Goal: Task Accomplishment & Management: Complete application form

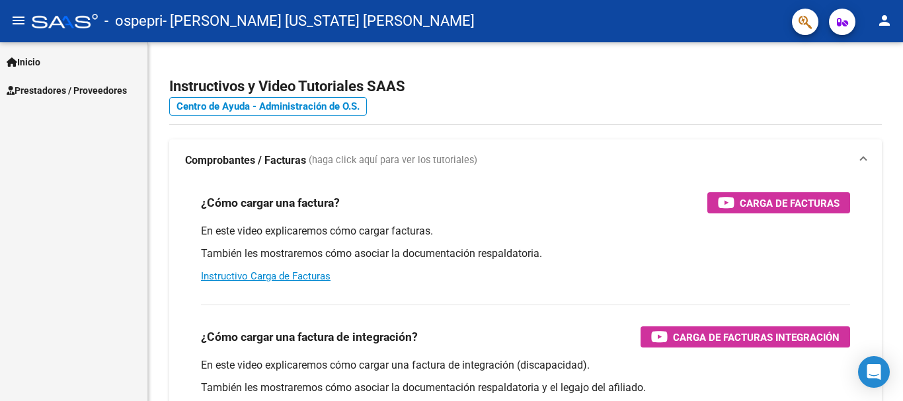
click at [21, 61] on span "Inicio" at bounding box center [24, 62] width 34 height 15
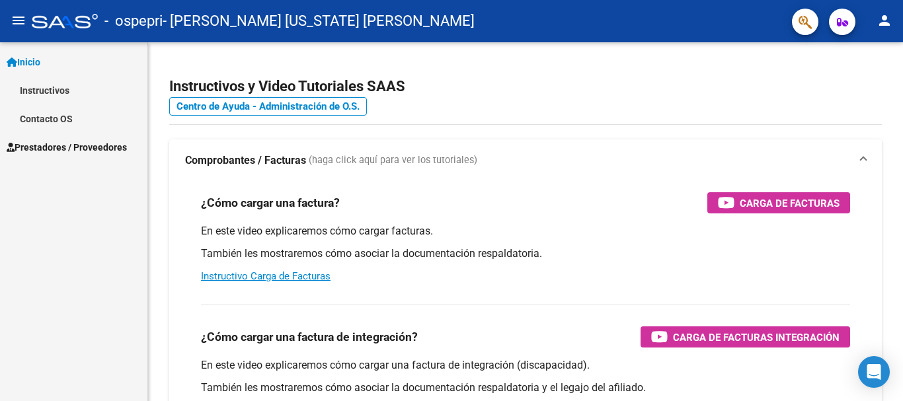
click at [34, 149] on span "Prestadores / Proveedores" at bounding box center [67, 147] width 120 height 15
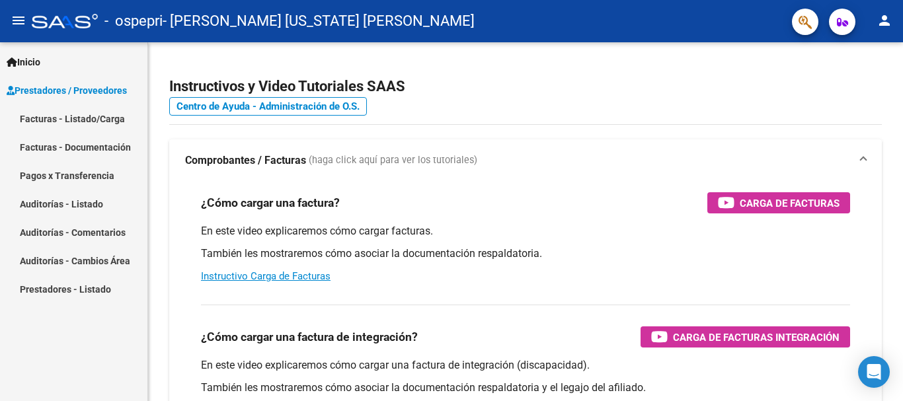
click at [40, 122] on link "Facturas - Listado/Carga" at bounding box center [73, 118] width 147 height 28
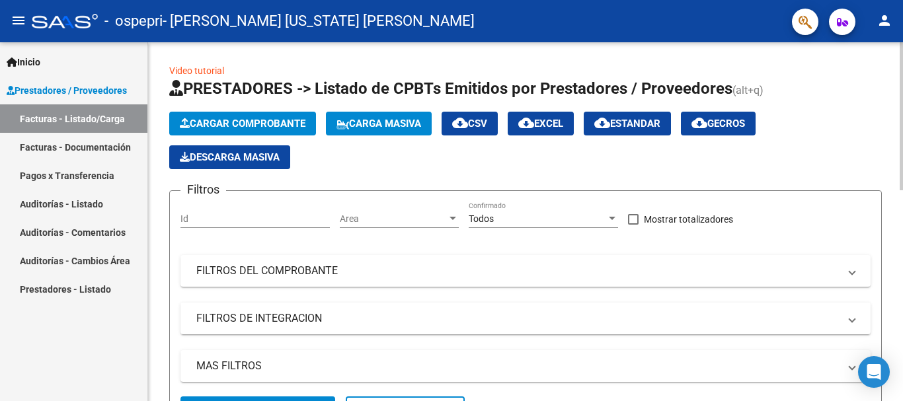
scroll to position [338, 0]
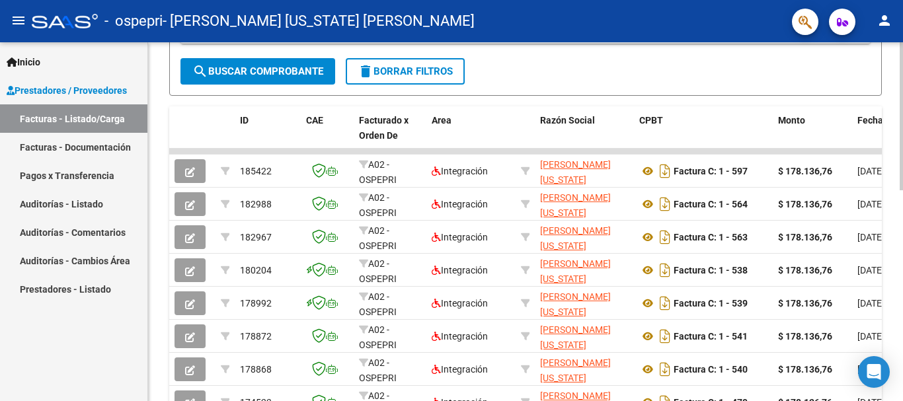
click at [902, 237] on div at bounding box center [901, 258] width 3 height 148
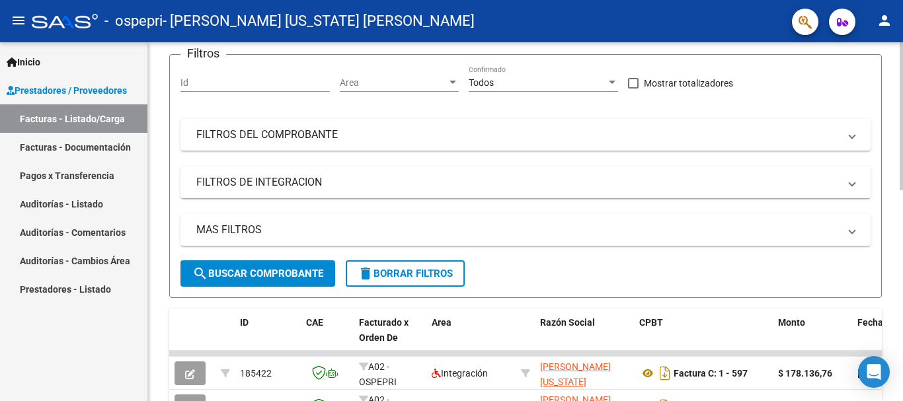
scroll to position [0, 0]
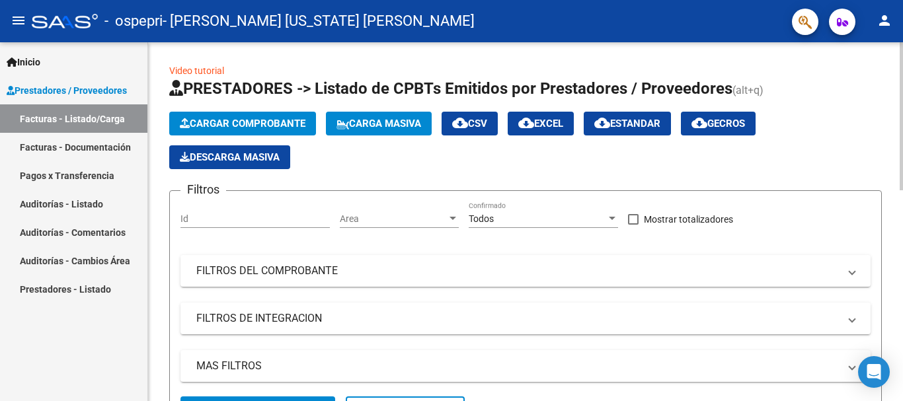
click at [902, 77] on div at bounding box center [901, 116] width 3 height 148
click at [299, 120] on span "Cargar Comprobante" at bounding box center [243, 124] width 126 height 12
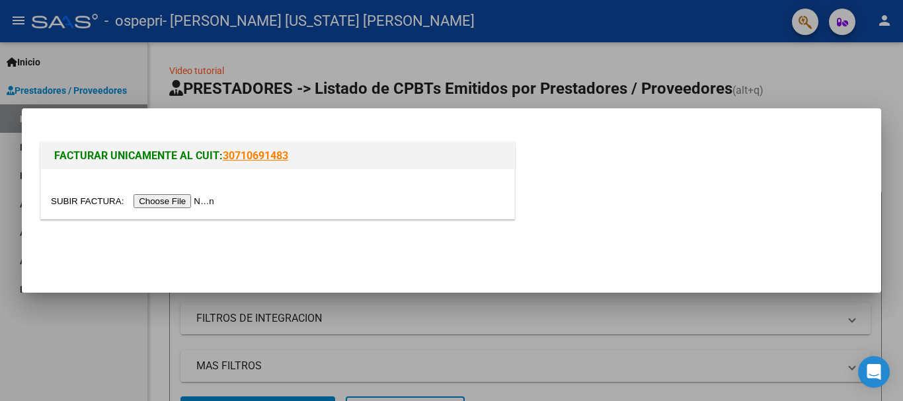
click at [195, 203] on input "file" at bounding box center [134, 201] width 167 height 14
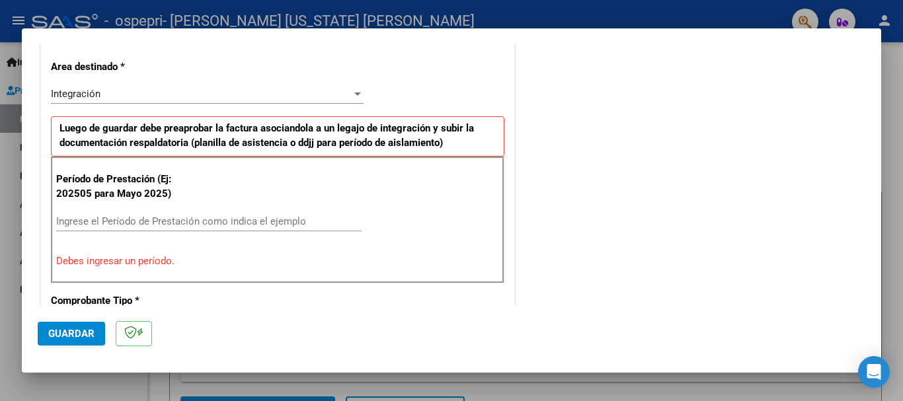
scroll to position [307, 0]
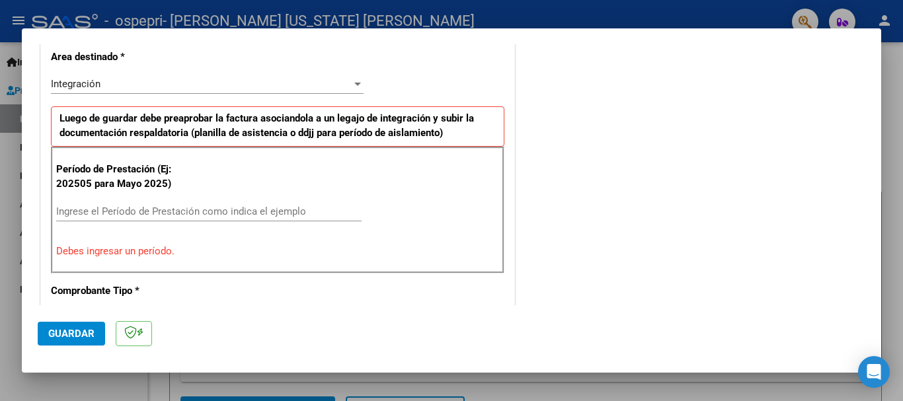
click at [59, 210] on input "Ingrese el Período de Prestación como indica el ejemplo" at bounding box center [208, 212] width 305 height 12
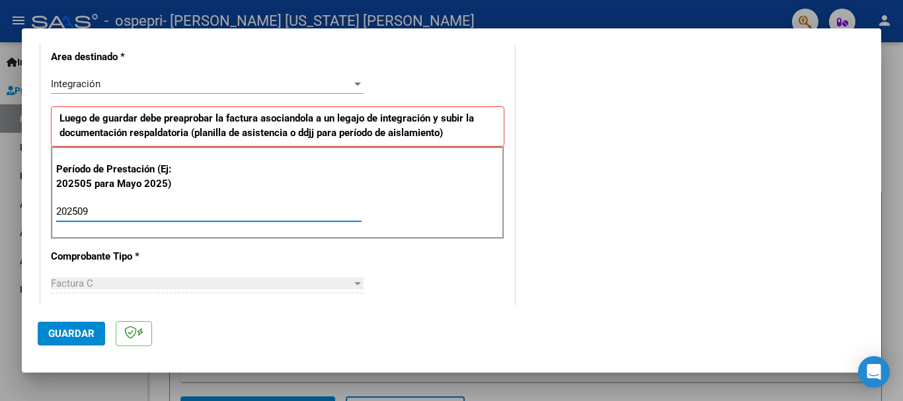
type input "202509"
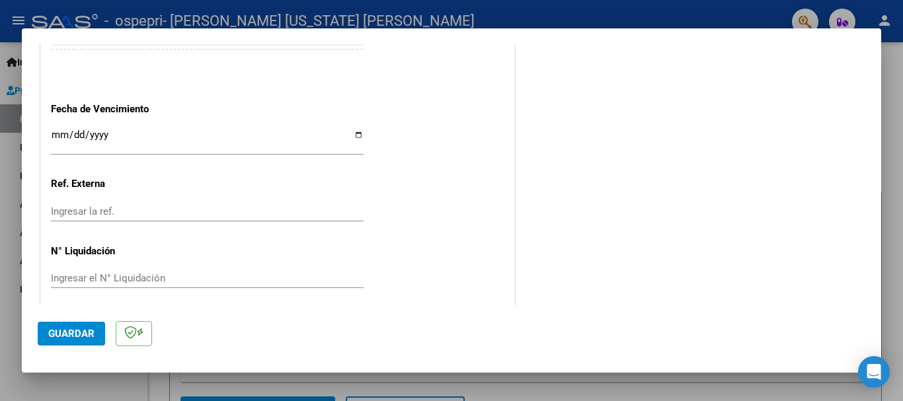
scroll to position [900, 0]
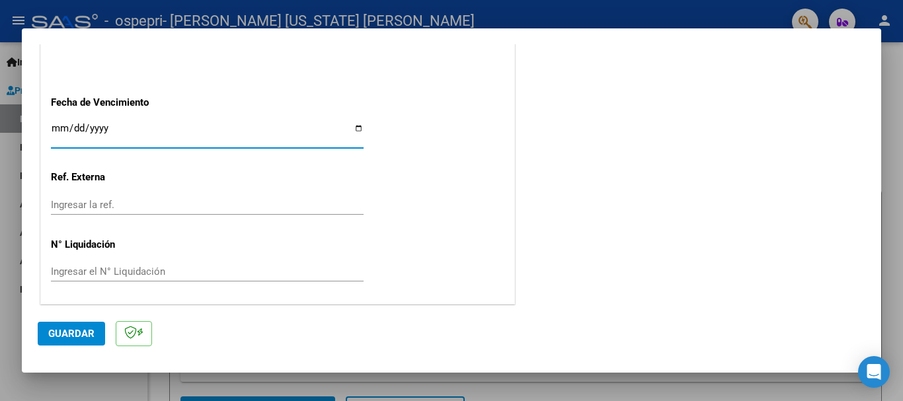
click at [356, 130] on input "Ingresar la fecha" at bounding box center [207, 133] width 313 height 21
type input "[DATE]"
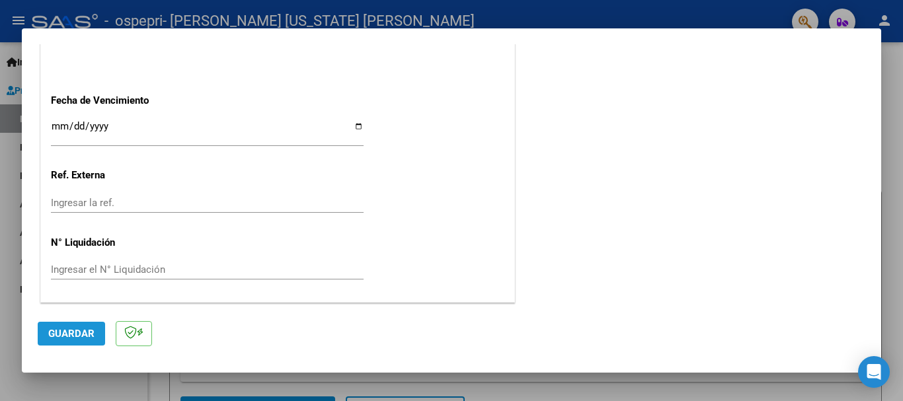
click at [82, 330] on span "Guardar" at bounding box center [71, 334] width 46 height 12
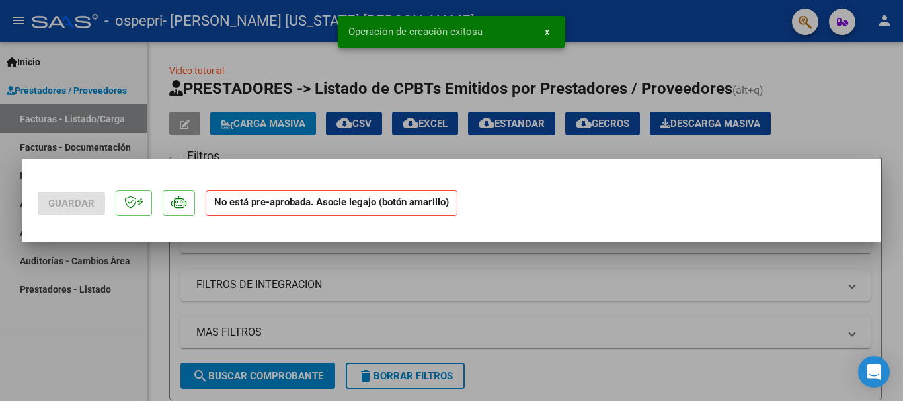
scroll to position [0, 0]
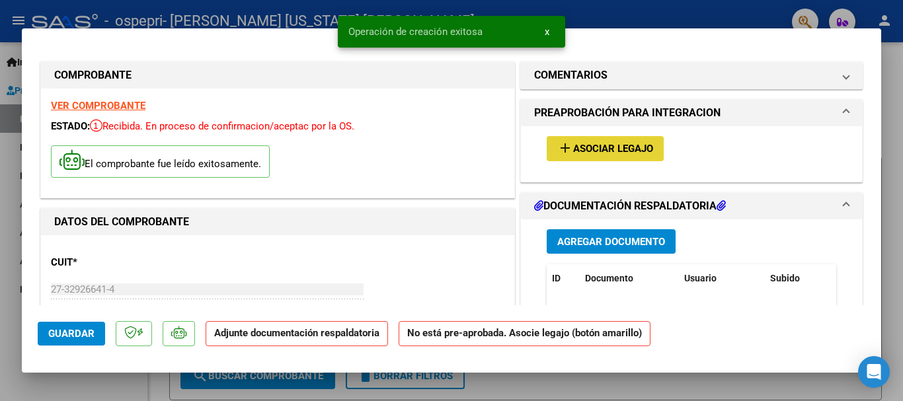
click at [597, 146] on span "Asociar Legajo" at bounding box center [613, 149] width 80 height 12
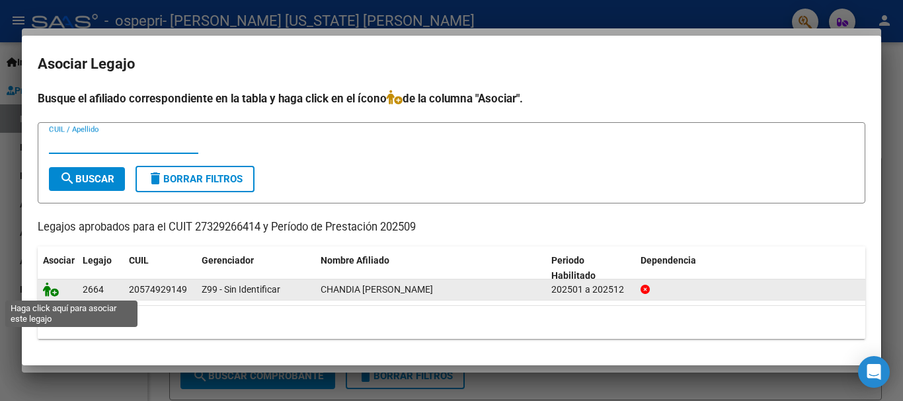
click at [47, 293] on icon at bounding box center [51, 289] width 16 height 15
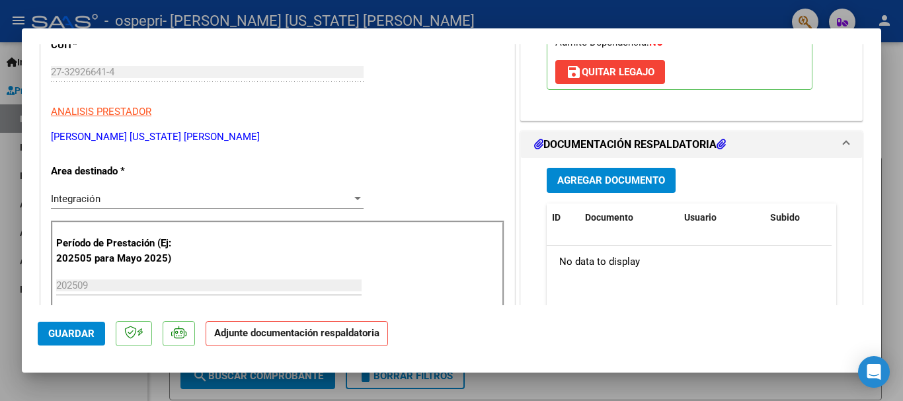
scroll to position [267, 0]
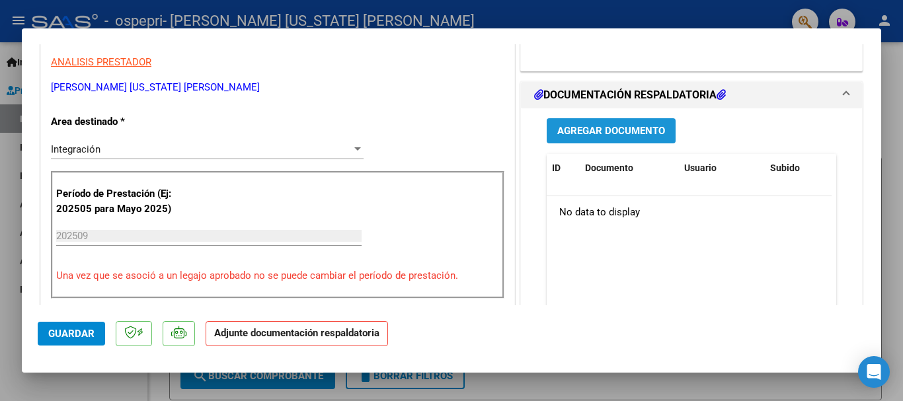
click at [625, 126] on span "Agregar Documento" at bounding box center [611, 132] width 108 height 12
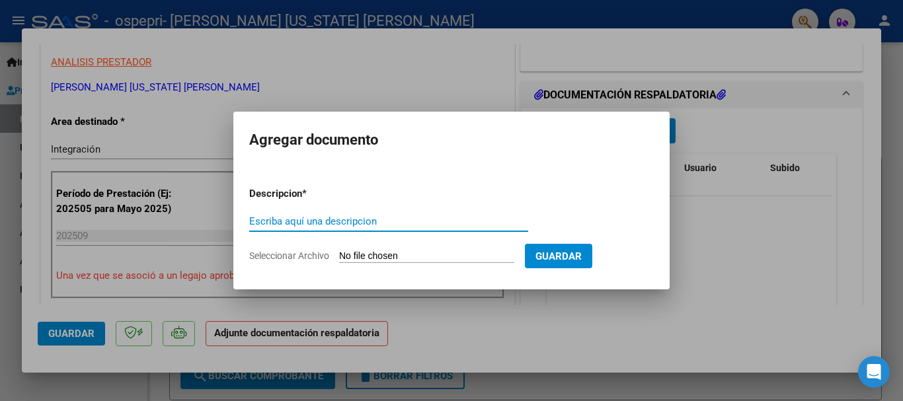
click at [264, 220] on input "Escriba aquí una descripcion" at bounding box center [388, 221] width 279 height 12
type input "AUTORIZACION [DATE] CHANDIA F"
click at [282, 255] on span "Seleccionar Archivo" at bounding box center [289, 255] width 80 height 11
click at [339, 255] on input "Seleccionar Archivo" at bounding box center [426, 256] width 175 height 13
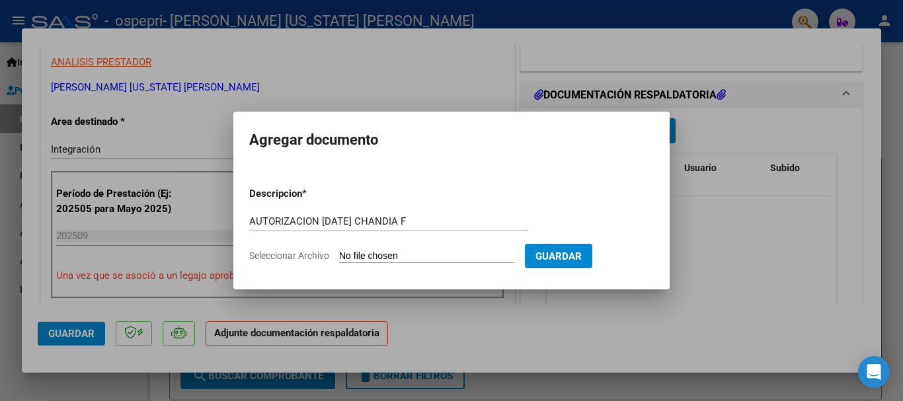
type input "C:\fakepath\AUTORIZACION [DATE] [PERSON_NAME].pdf"
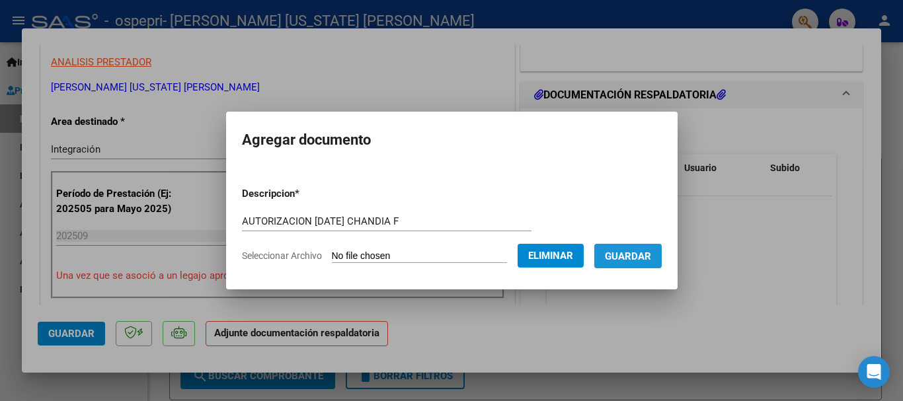
click at [631, 252] on span "Guardar" at bounding box center [628, 256] width 46 height 12
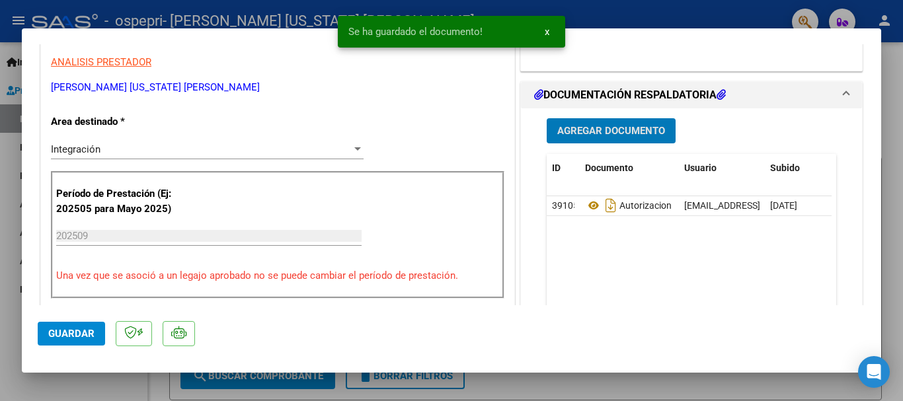
click at [612, 137] on button "Agregar Documento" at bounding box center [611, 130] width 129 height 24
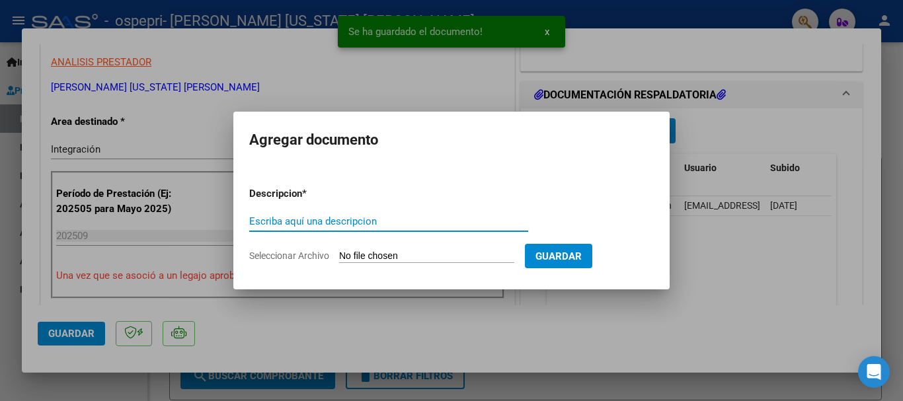
click at [284, 223] on input "Escriba aquí una descripcion" at bounding box center [388, 221] width 279 height 12
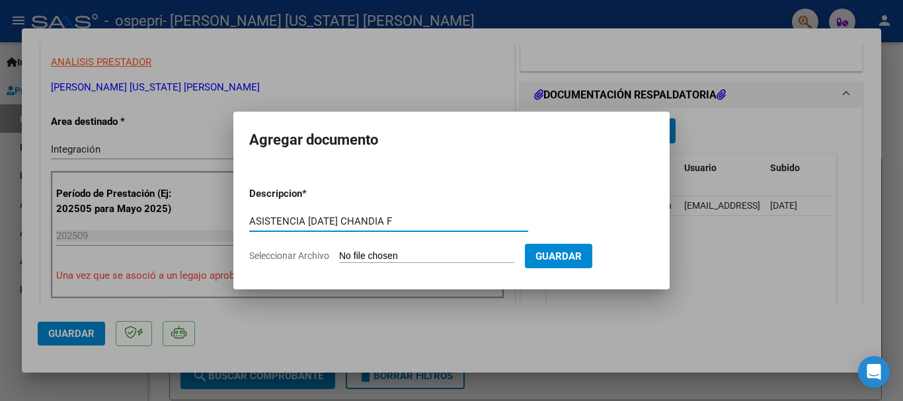
type input "ASISTENCIA [DATE] CHANDIA F"
click at [291, 255] on span "Seleccionar Archivo" at bounding box center [289, 255] width 80 height 11
click at [339, 255] on input "Seleccionar Archivo" at bounding box center [426, 256] width 175 height 13
type input "C:\fakepath\ASISTENCIA [DATE] [PERSON_NAME].pdf"
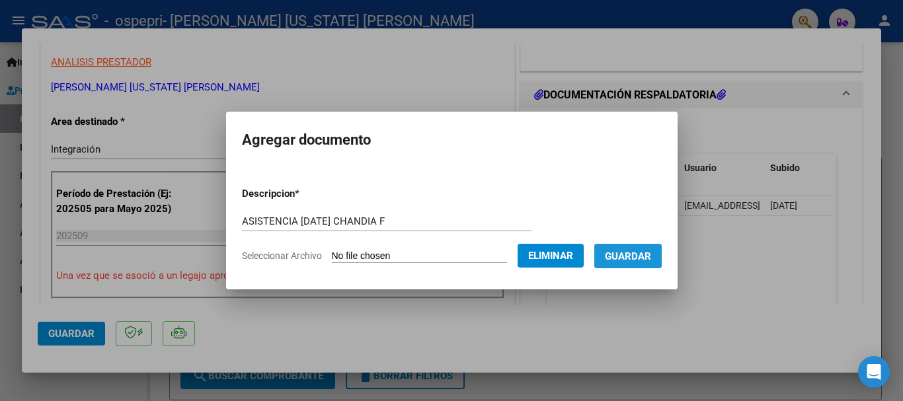
click at [639, 256] on span "Guardar" at bounding box center [628, 256] width 46 height 12
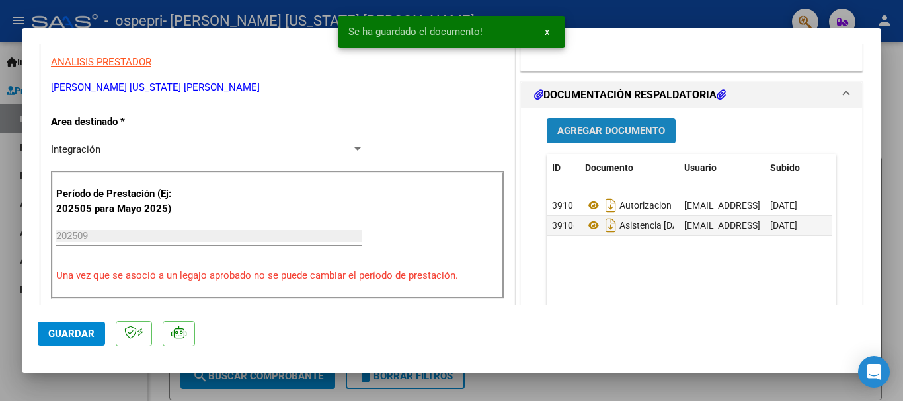
click at [594, 126] on span "Agregar Documento" at bounding box center [611, 132] width 108 height 12
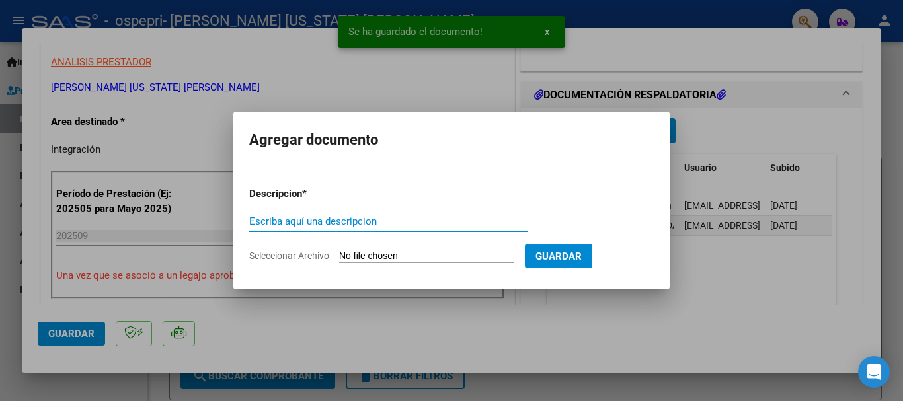
click at [280, 220] on input "Escriba aquí una descripcion" at bounding box center [388, 221] width 279 height 12
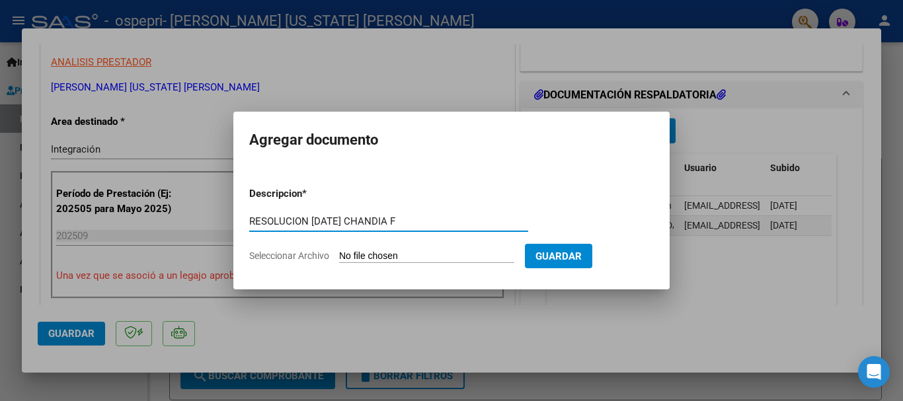
type input "RESOLUCION [DATE] CHANDIA F"
click at [298, 252] on span "Seleccionar Archivo" at bounding box center [289, 255] width 80 height 11
click at [339, 252] on input "Seleccionar Archivo" at bounding box center [426, 256] width 175 height 13
type input "C:\fakepath\RESOLUCION [DATE] [PERSON_NAME].pdf"
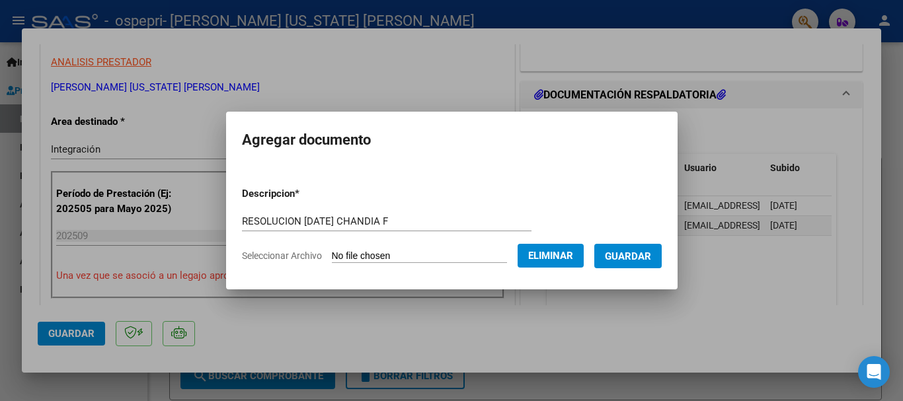
click at [629, 250] on span "Guardar" at bounding box center [628, 256] width 46 height 12
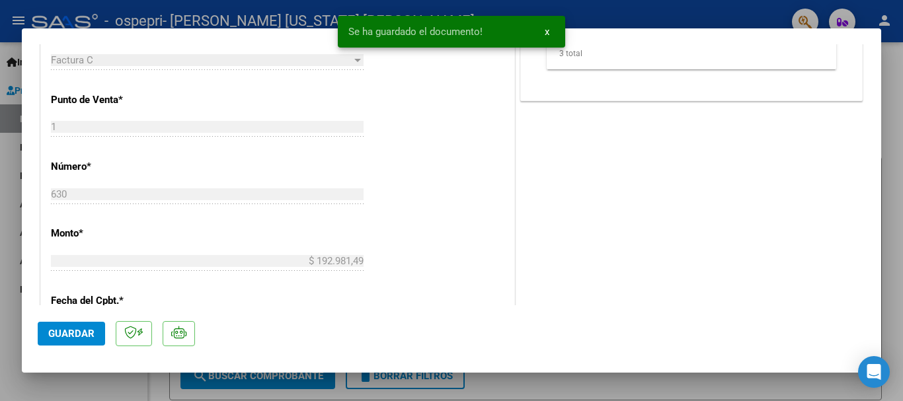
scroll to position [557, 0]
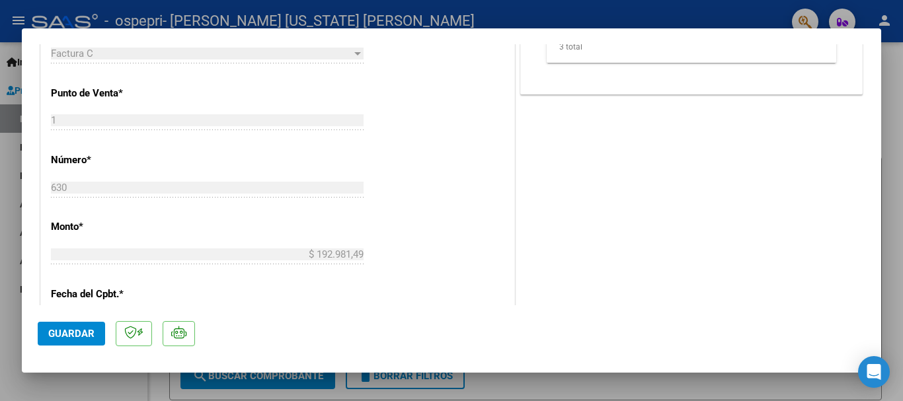
drag, startPoint x: 882, startPoint y: 183, endPoint x: 884, endPoint y: 231, distance: 47.7
click at [884, 231] on div at bounding box center [451, 200] width 903 height 401
type input "$ 0,00"
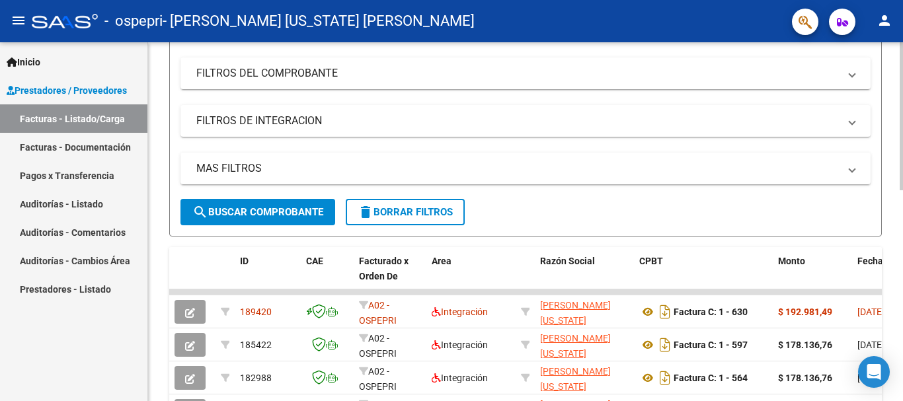
scroll to position [225, 0]
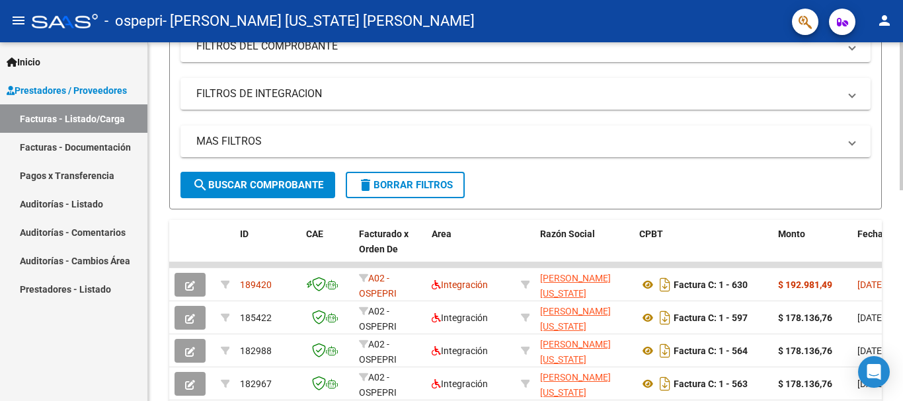
click at [902, 204] on div at bounding box center [901, 211] width 3 height 148
click at [902, 205] on div at bounding box center [901, 211] width 3 height 148
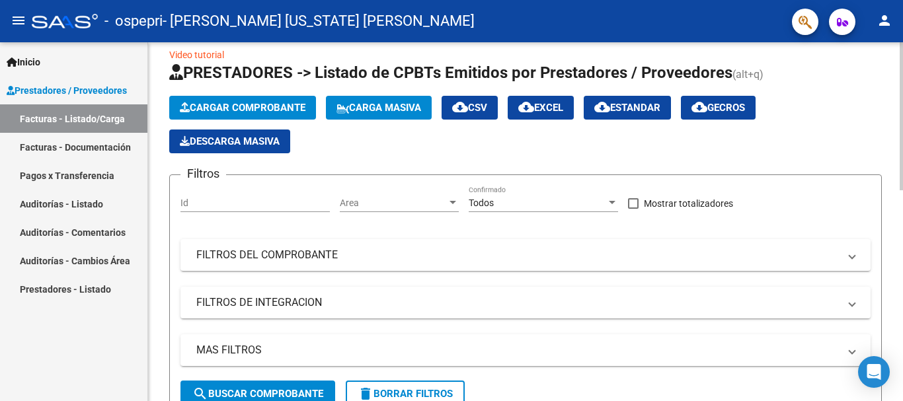
scroll to position [3, 0]
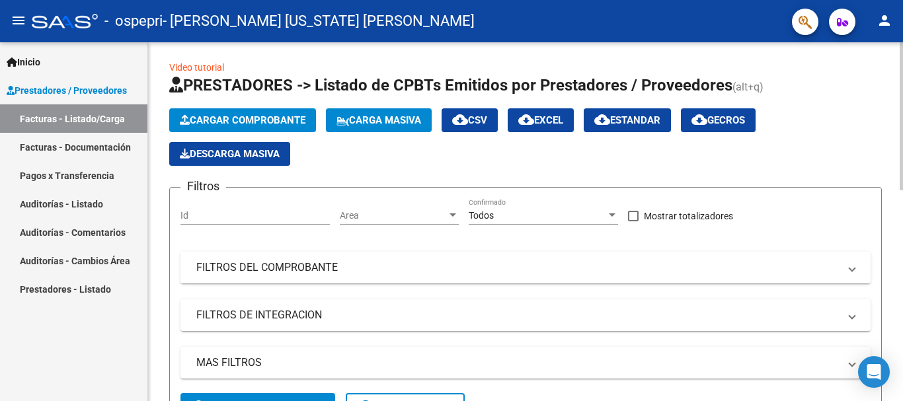
click at [902, 93] on div at bounding box center [901, 118] width 3 height 148
